Goal: Consume media (video, audio): Consume media (video, audio)

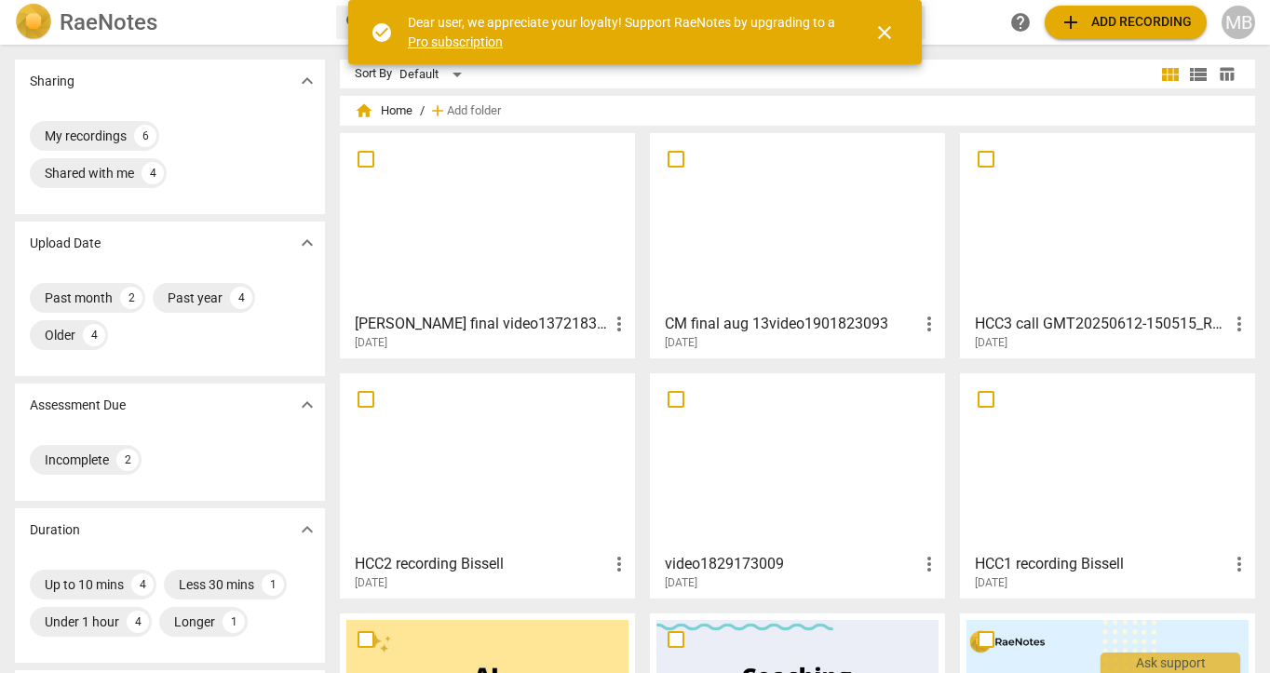
click at [879, 29] on span "close" at bounding box center [884, 32] width 22 height 22
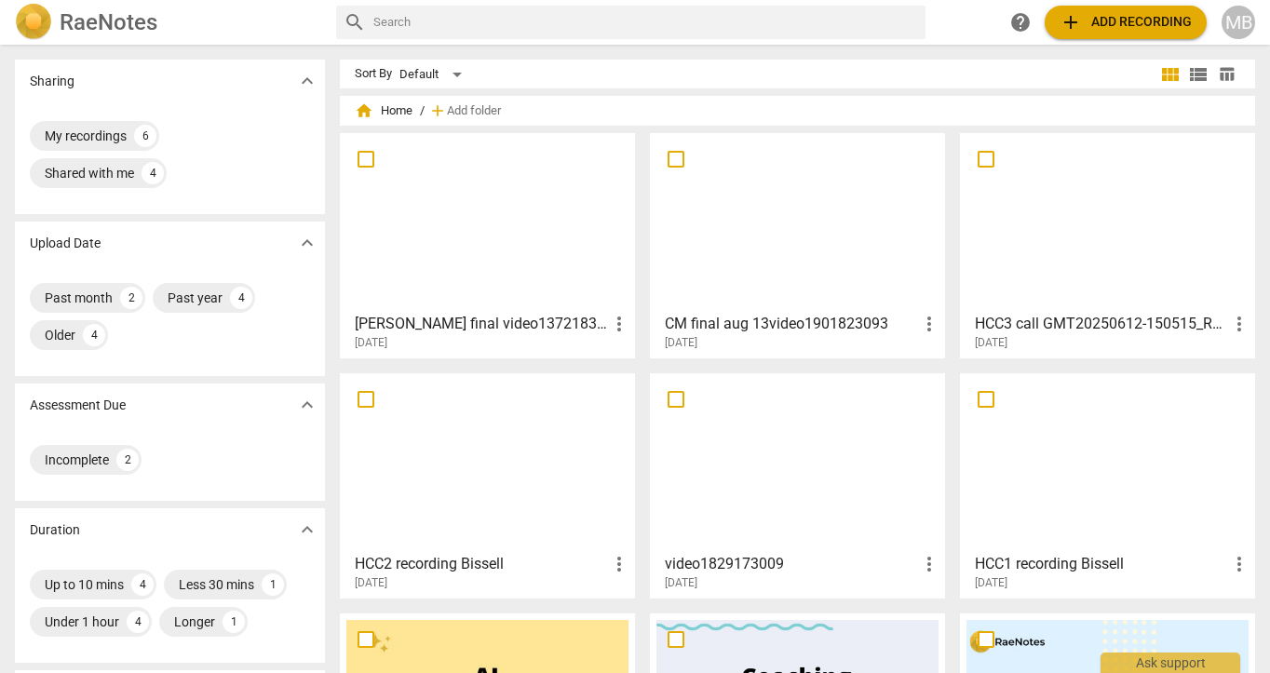
click at [516, 230] on div at bounding box center [487, 222] width 282 height 165
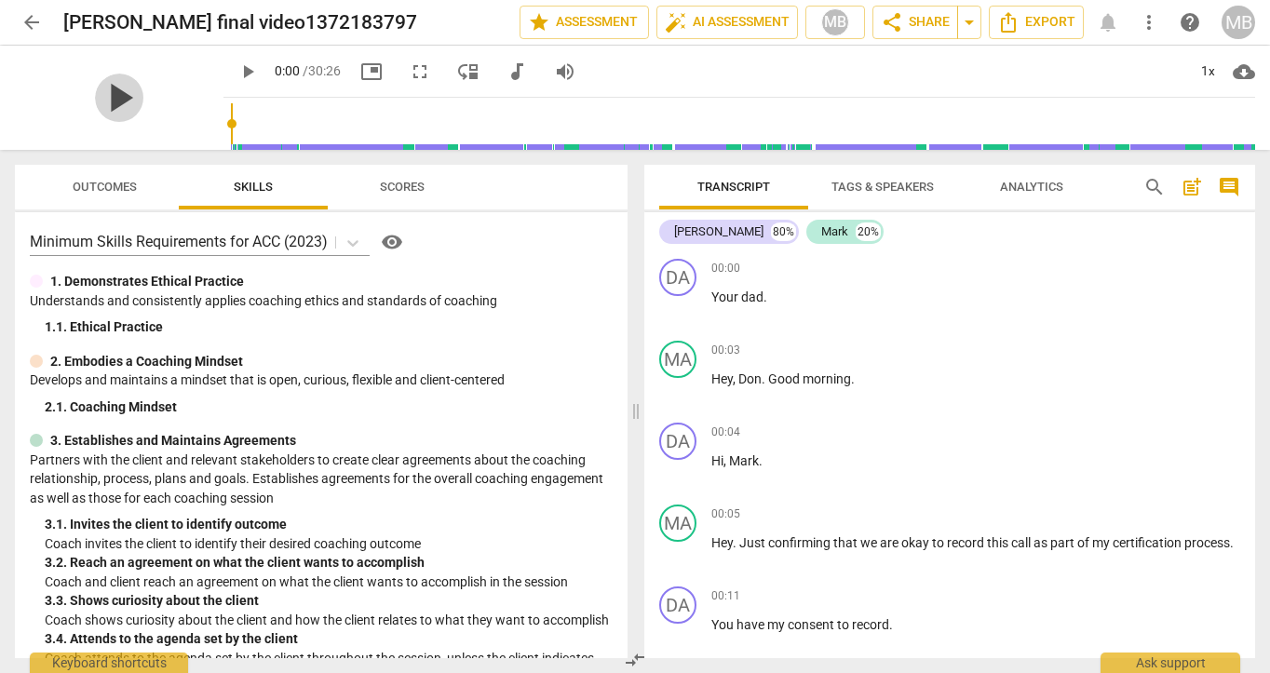
click at [115, 102] on span "play_arrow" at bounding box center [119, 98] width 48 height 48
click at [412, 142] on input "range" at bounding box center [743, 124] width 1024 height 60
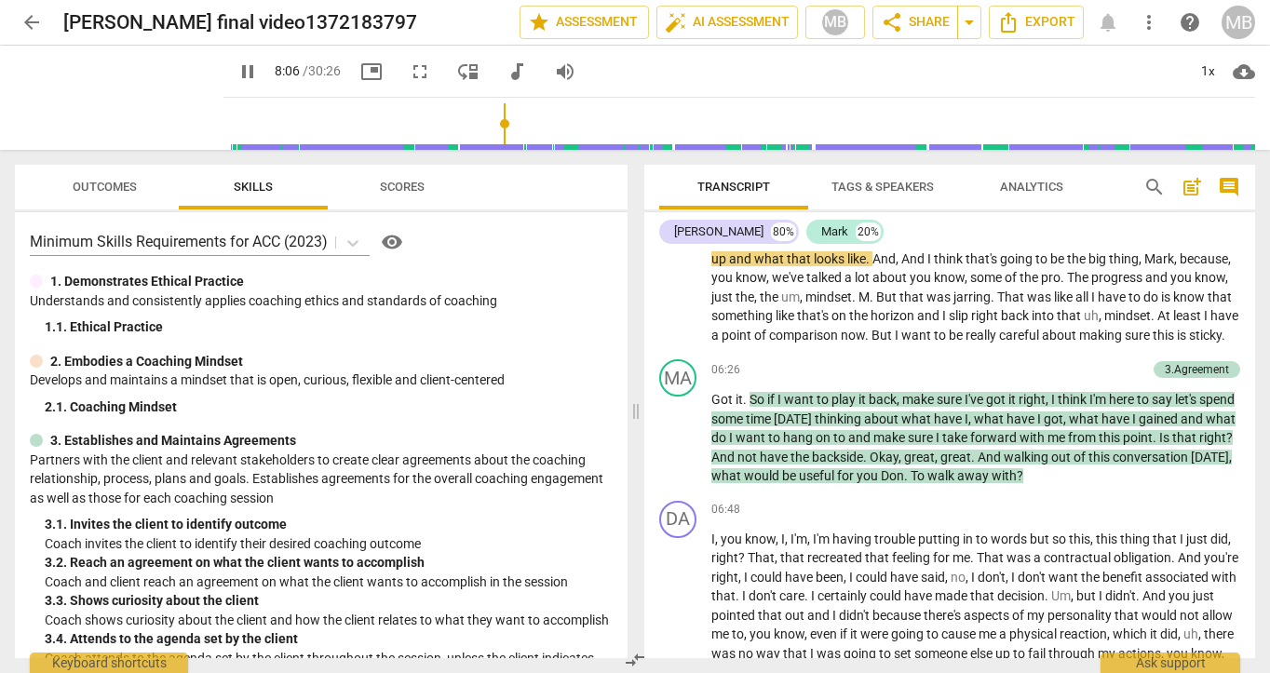
click at [486, 133] on input "range" at bounding box center [743, 124] width 1024 height 60
click at [531, 127] on input "range" at bounding box center [743, 124] width 1024 height 60
click at [579, 127] on input "range" at bounding box center [743, 124] width 1024 height 60
click at [632, 120] on input "range" at bounding box center [743, 124] width 1024 height 60
click at [618, 125] on input "range" at bounding box center [743, 124] width 1024 height 60
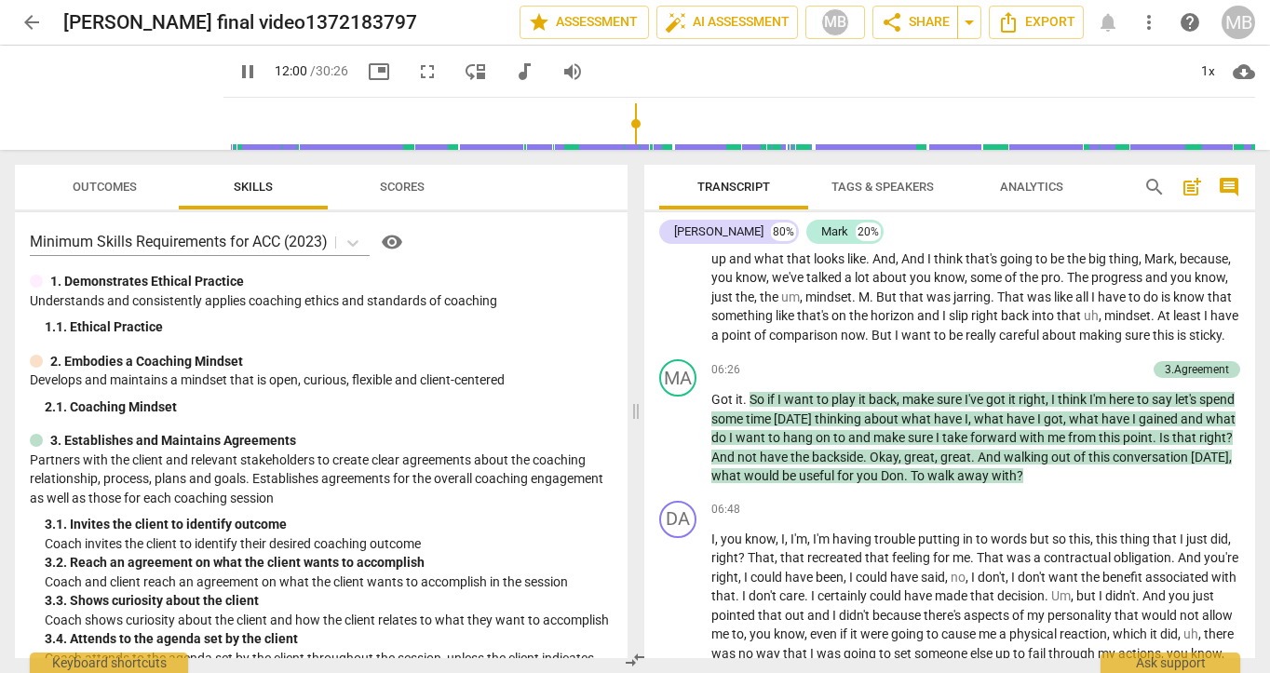
scroll to position [3663, 0]
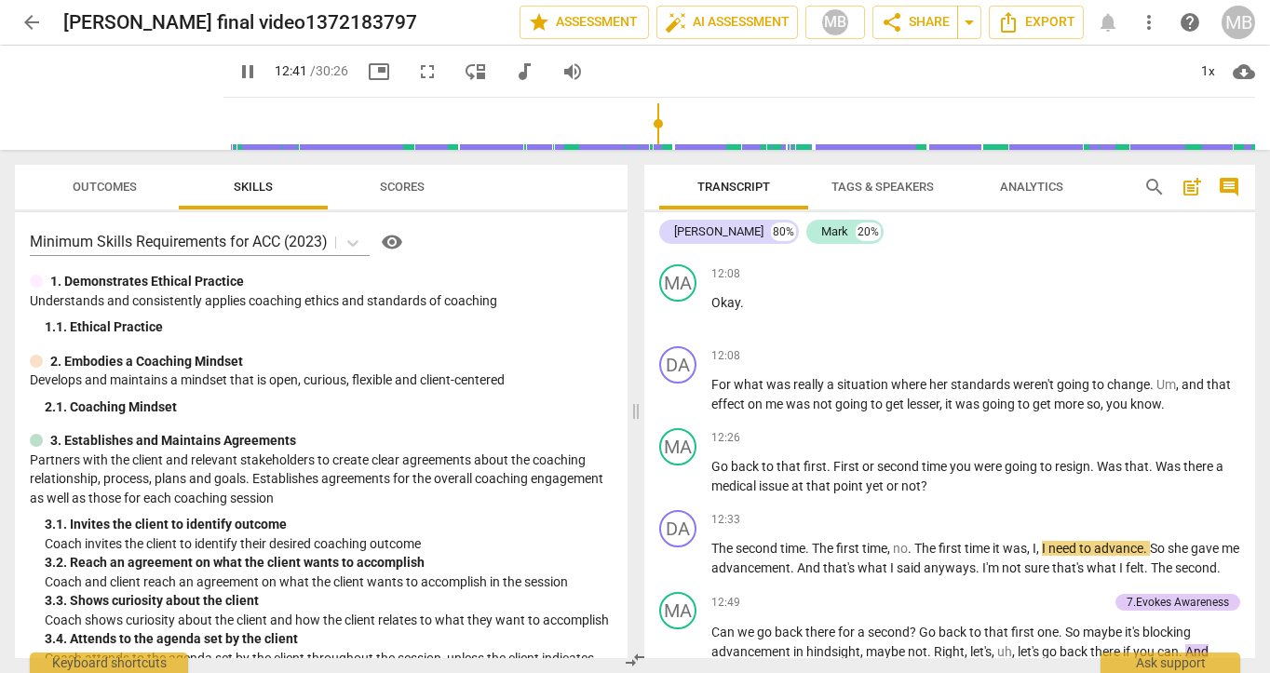
click at [237, 76] on span "pause" at bounding box center [248, 72] width 34 height 22
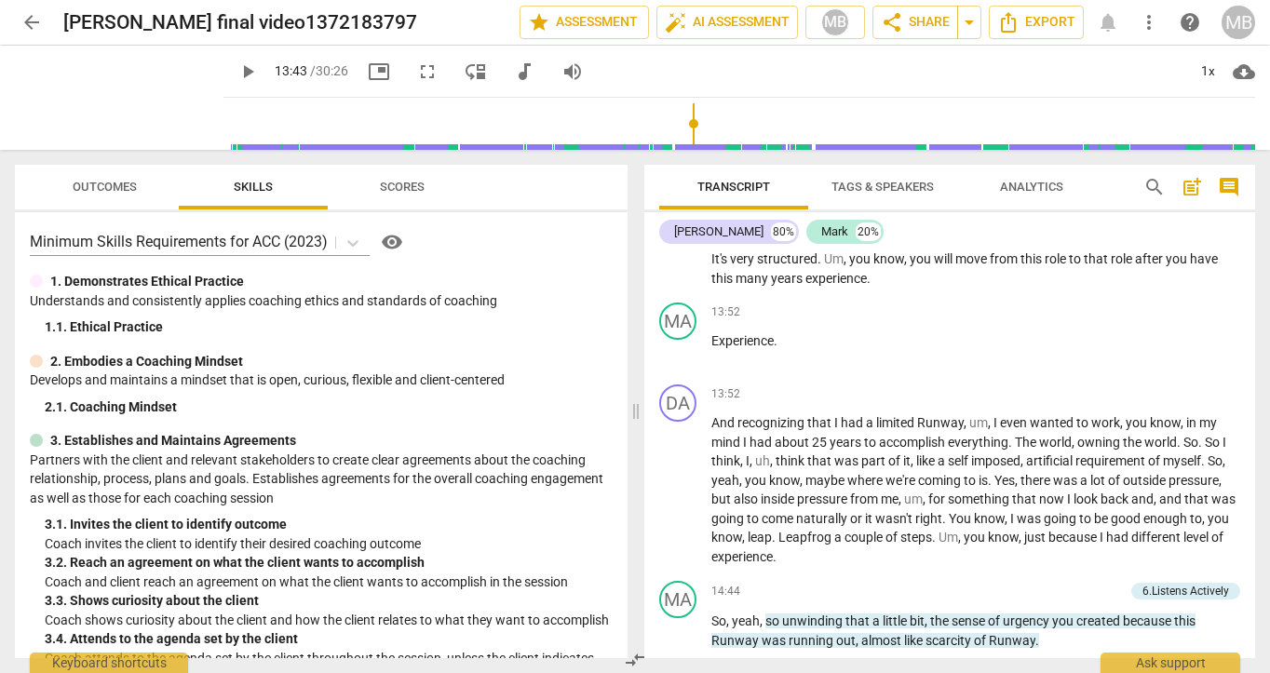
drag, startPoint x: 655, startPoint y: 128, endPoint x: 679, endPoint y: 128, distance: 23.3
click at [679, 128] on input "range" at bounding box center [743, 124] width 1024 height 60
click at [236, 67] on span "play_arrow" at bounding box center [247, 72] width 22 height 22
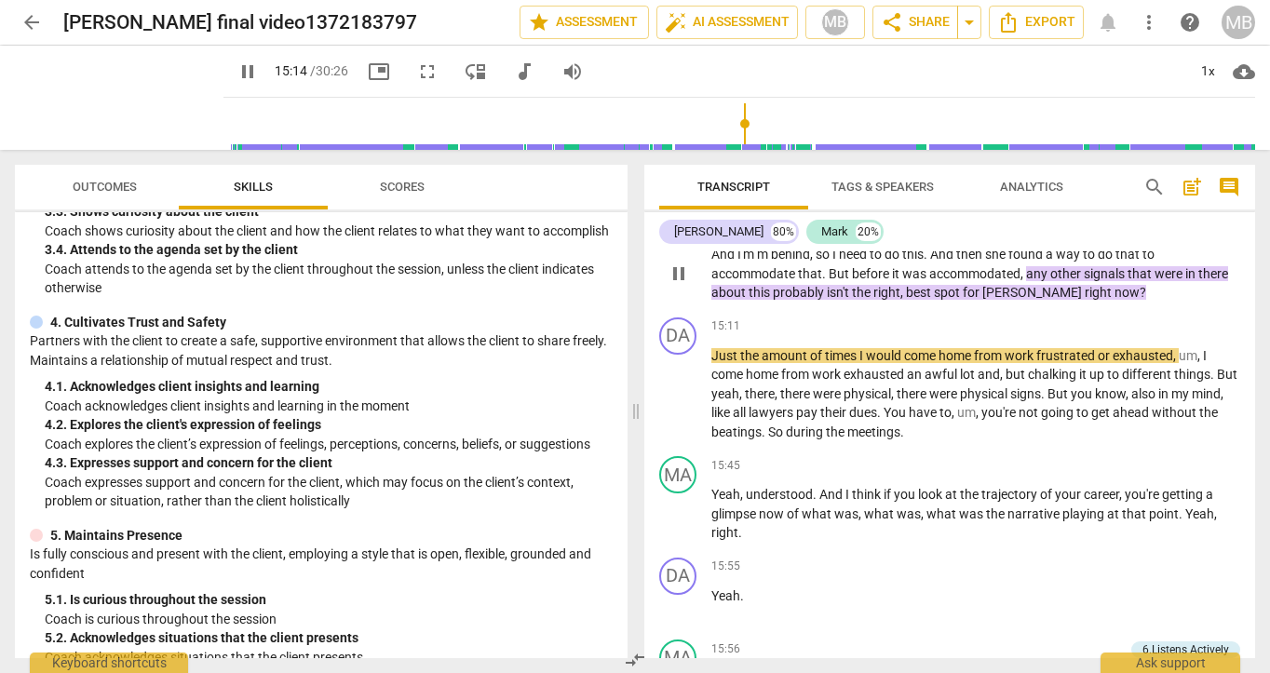
scroll to position [4716, 0]
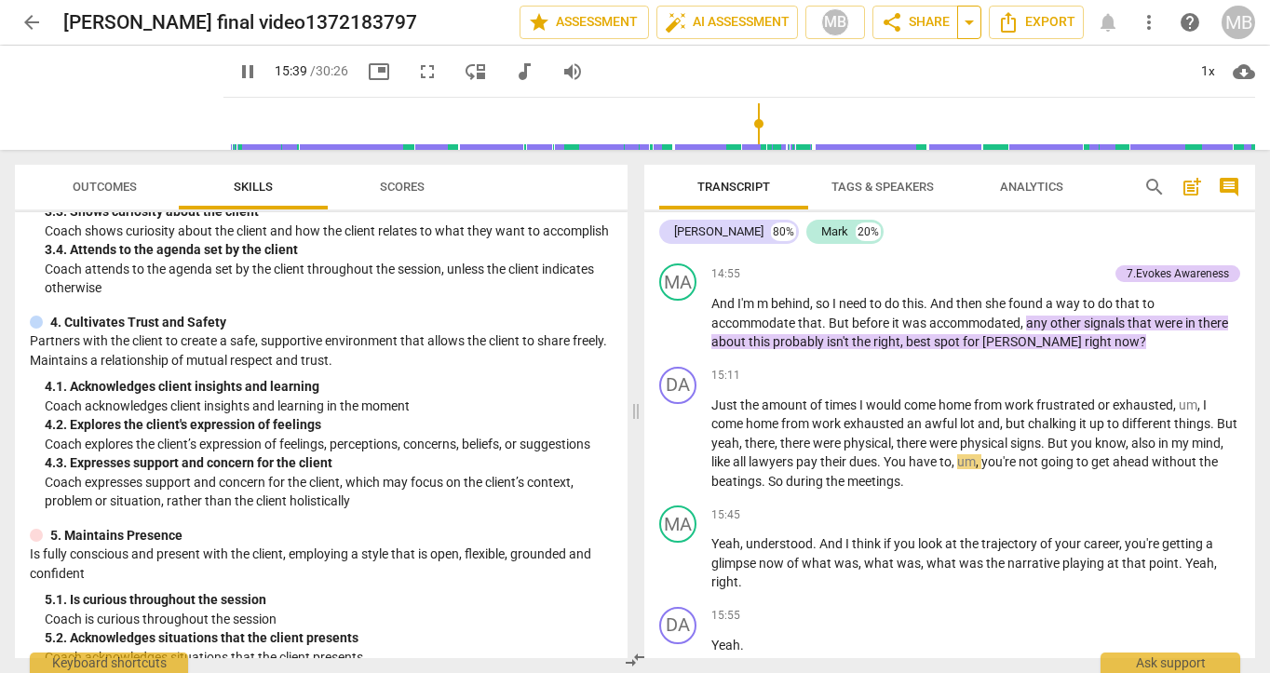
type input "940"
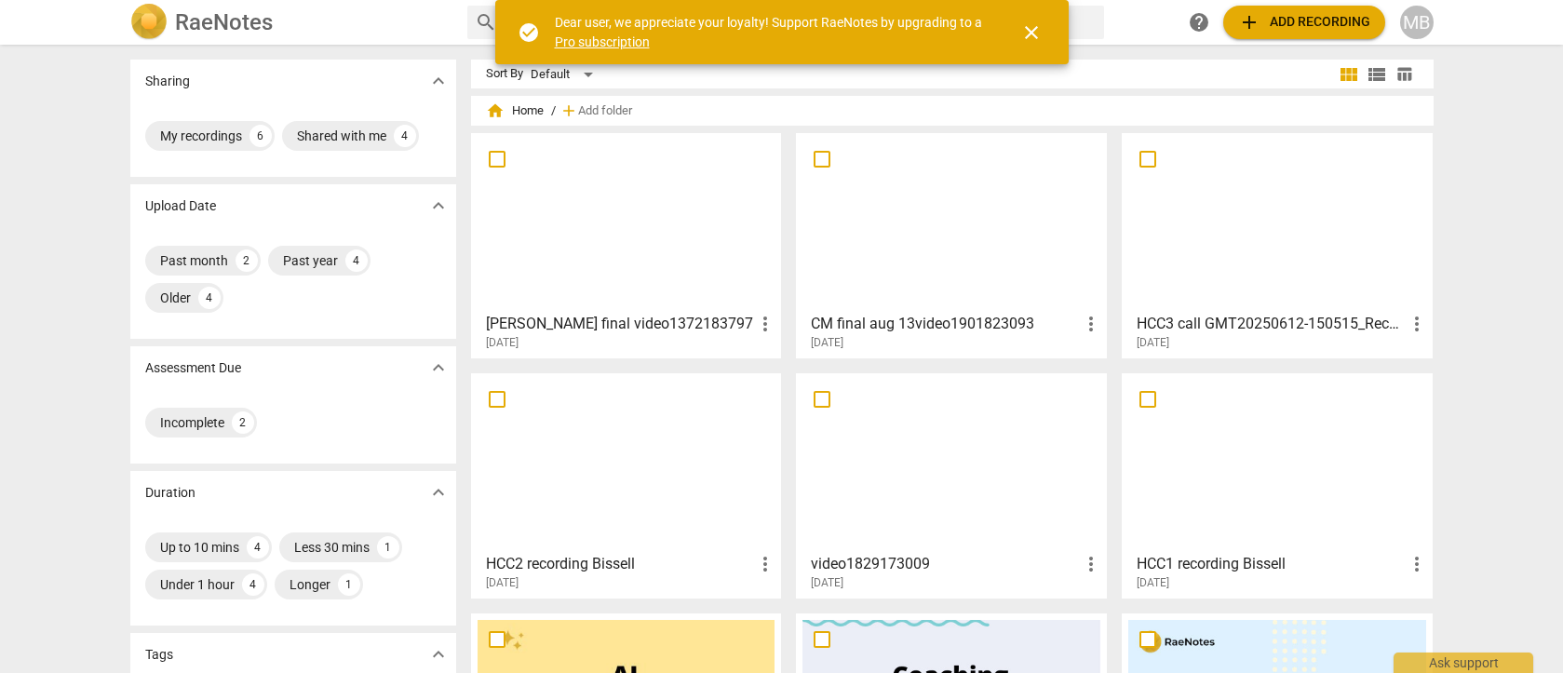
click at [641, 271] on div at bounding box center [627, 222] width 298 height 165
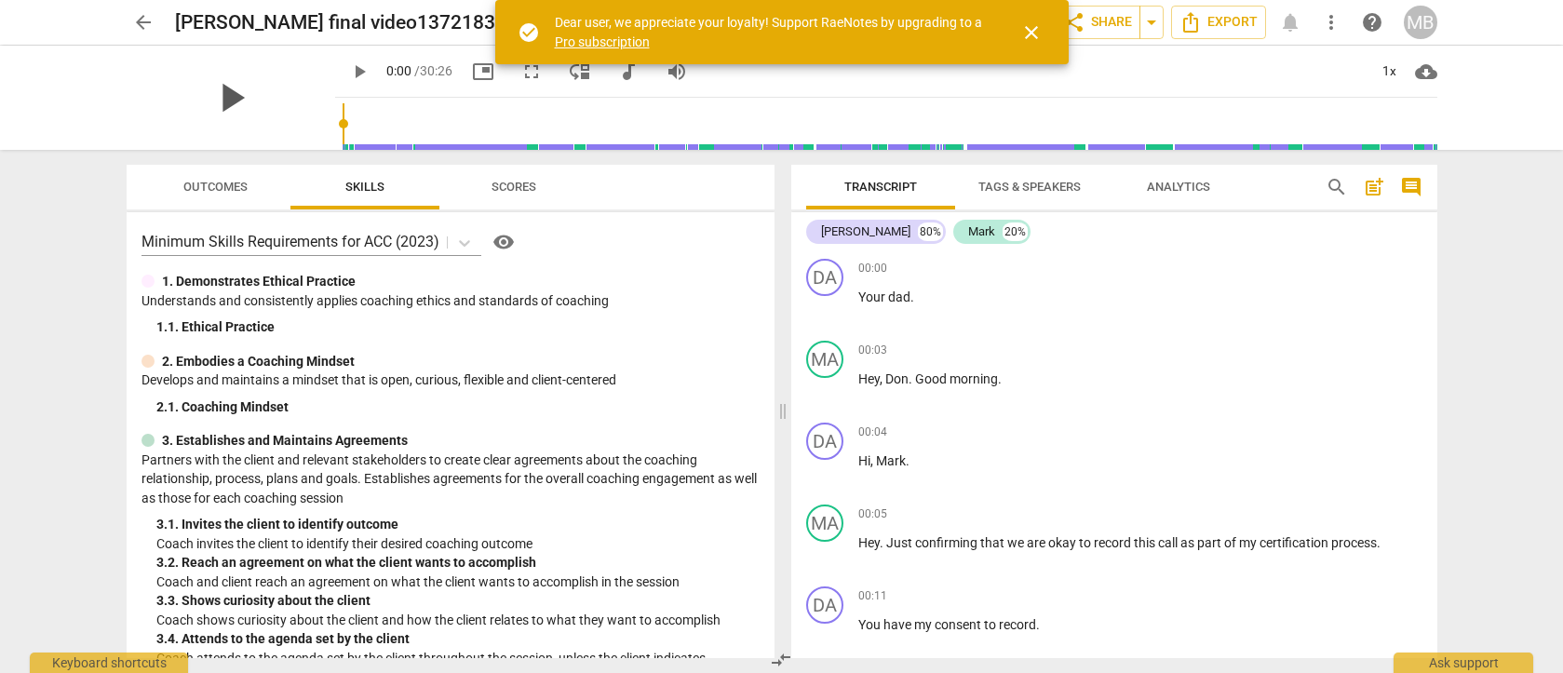
click at [228, 101] on span "play_arrow" at bounding box center [231, 98] width 48 height 48
click at [1040, 32] on span "close" at bounding box center [1031, 32] width 22 height 22
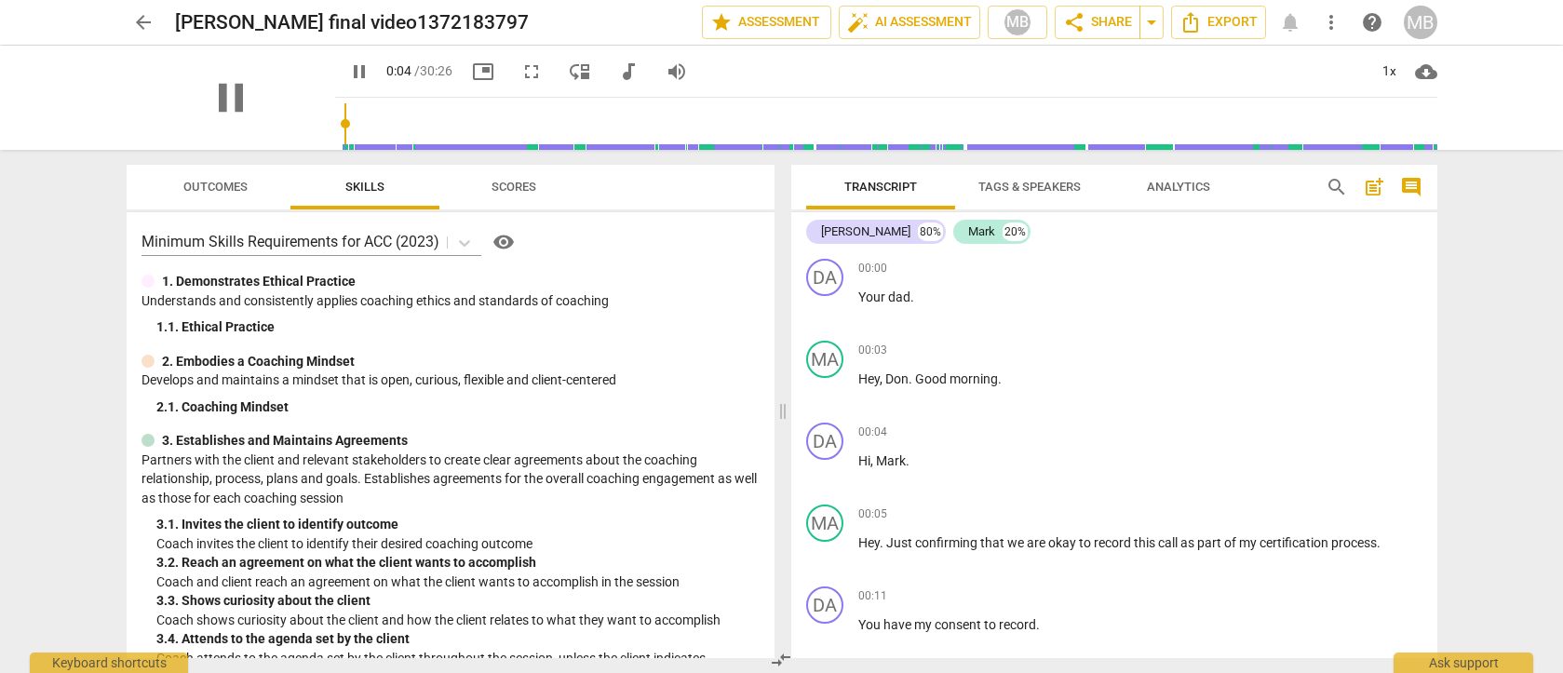
click at [203, 58] on div "pause" at bounding box center [231, 98] width 209 height 104
click at [204, 58] on div "pause" at bounding box center [231, 98] width 209 height 104
click at [287, 141] on div "pause" at bounding box center [231, 98] width 209 height 104
click at [1390, 70] on div "1x" at bounding box center [1389, 72] width 35 height 30
click at [1385, 209] on li "2x" at bounding box center [1403, 214] width 62 height 35
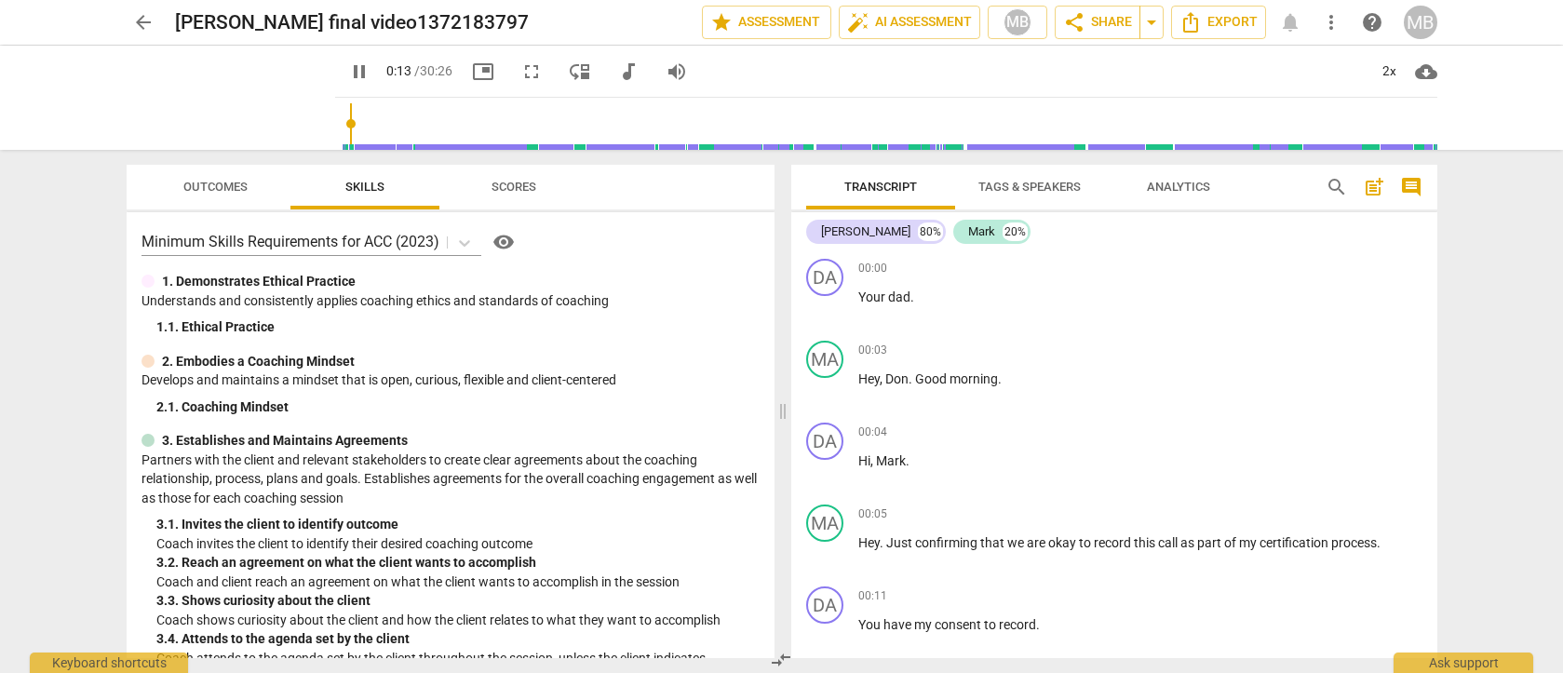
scroll to position [448, 0]
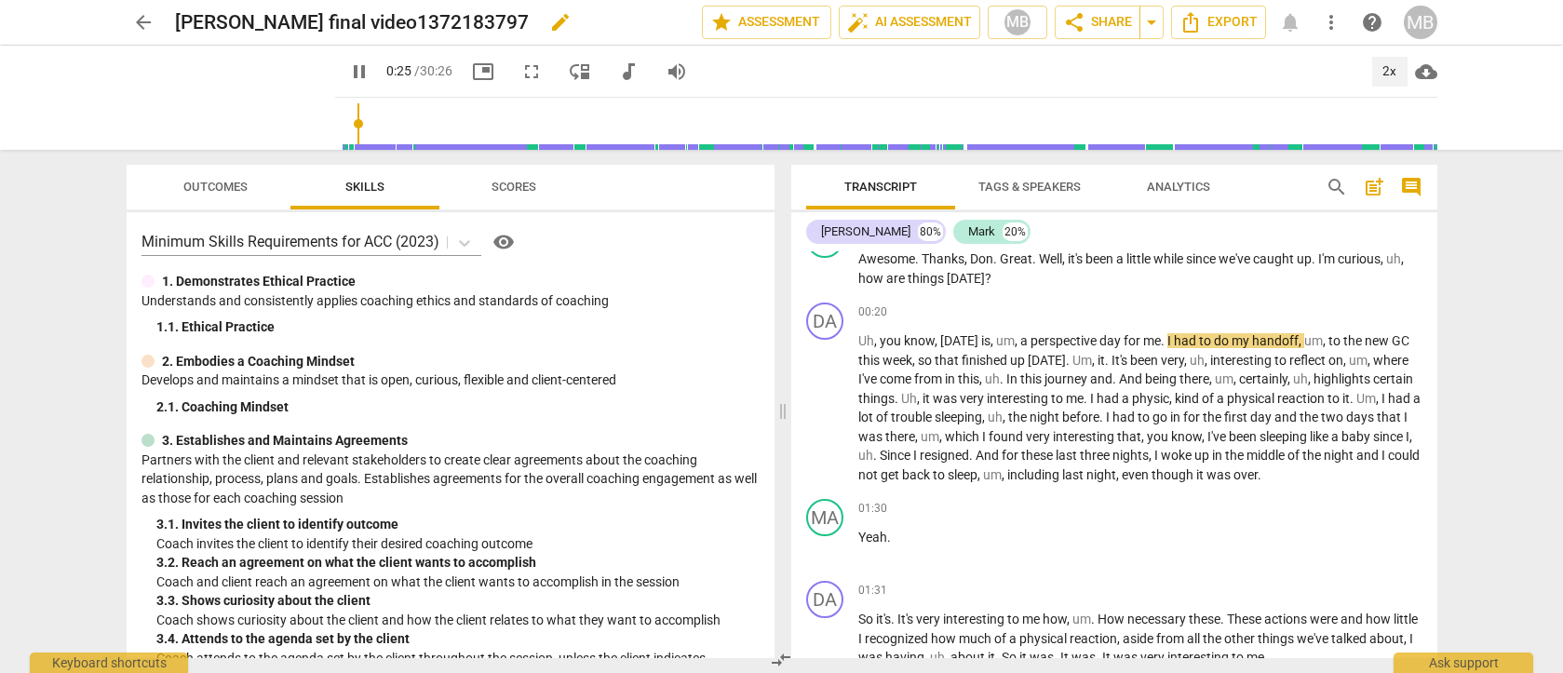
type input "26"
